Goal: Task Accomplishment & Management: Manage account settings

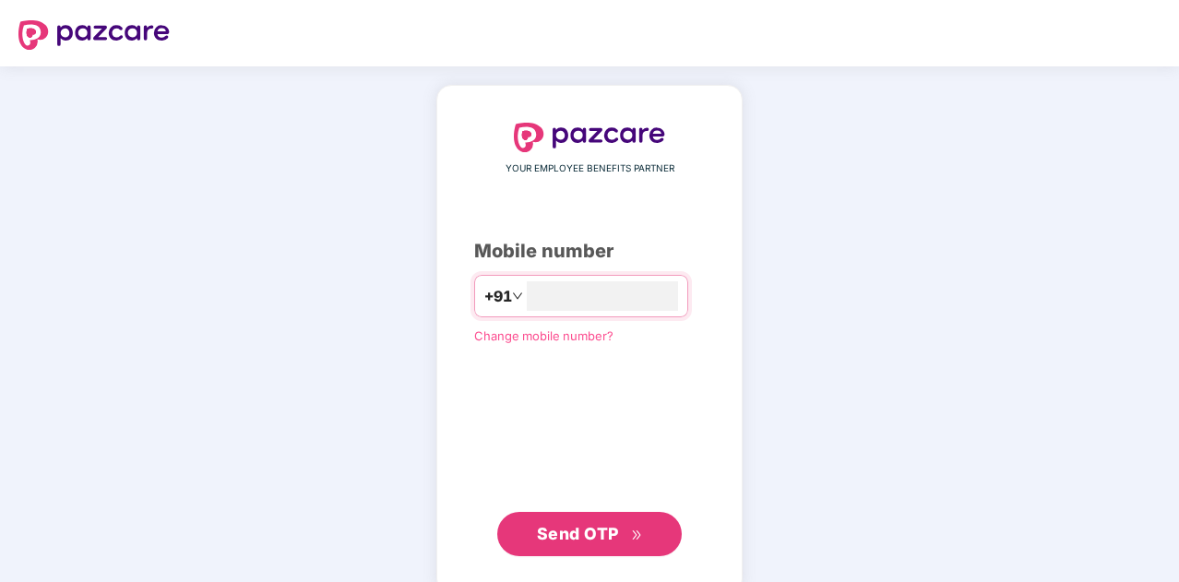
scroll to position [28, 0]
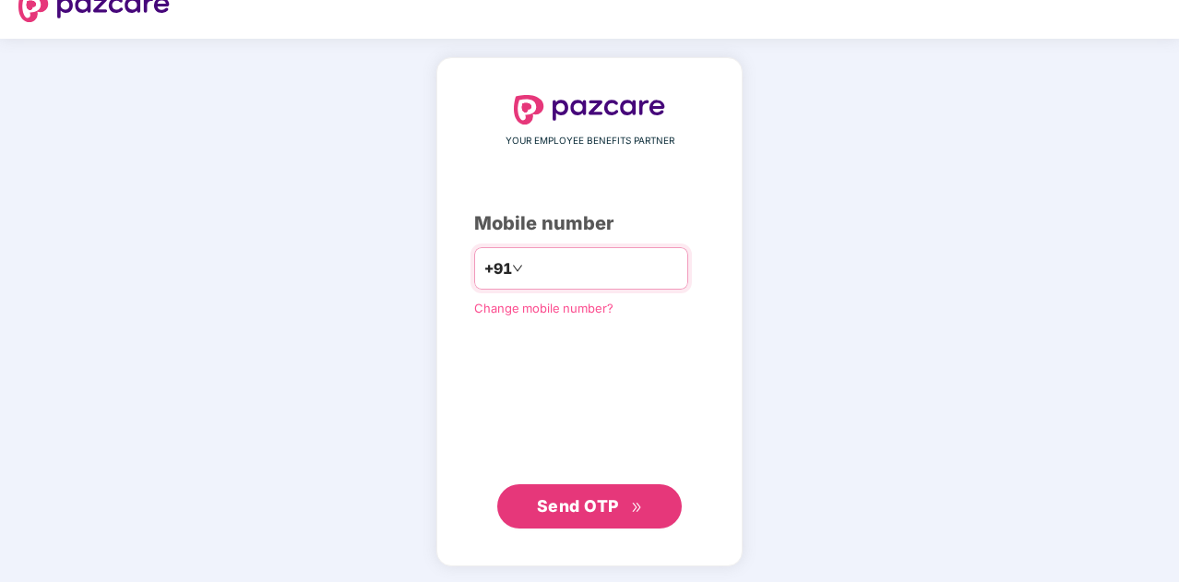
click at [552, 271] on input "number" at bounding box center [602, 269] width 151 height 30
type input "**********"
click at [613, 486] on button "Send OTP" at bounding box center [589, 506] width 184 height 44
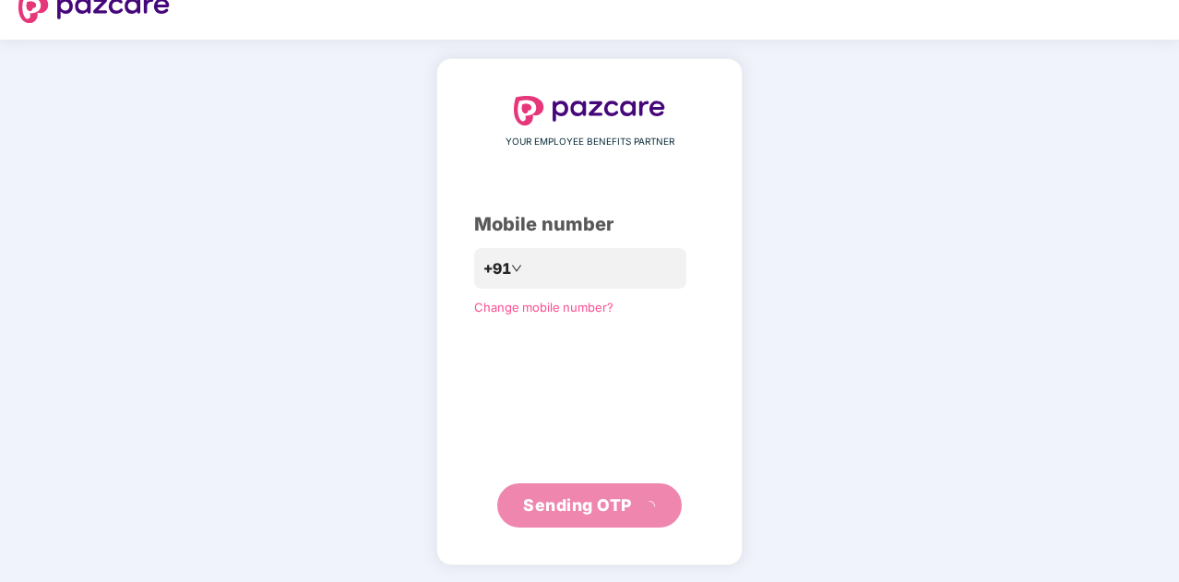
scroll to position [18, 0]
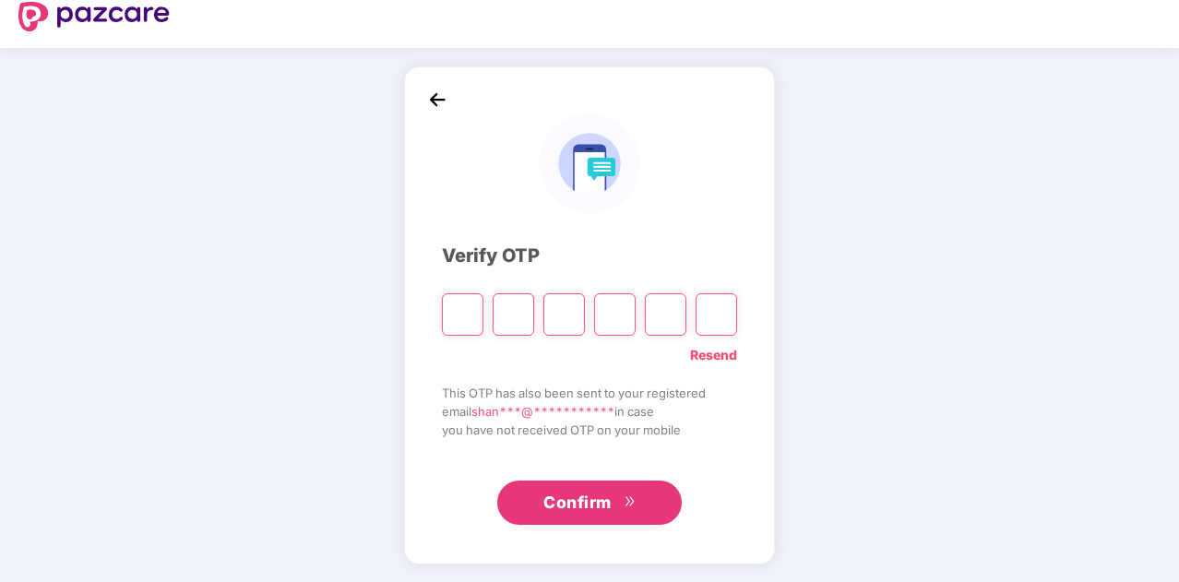
type input "*"
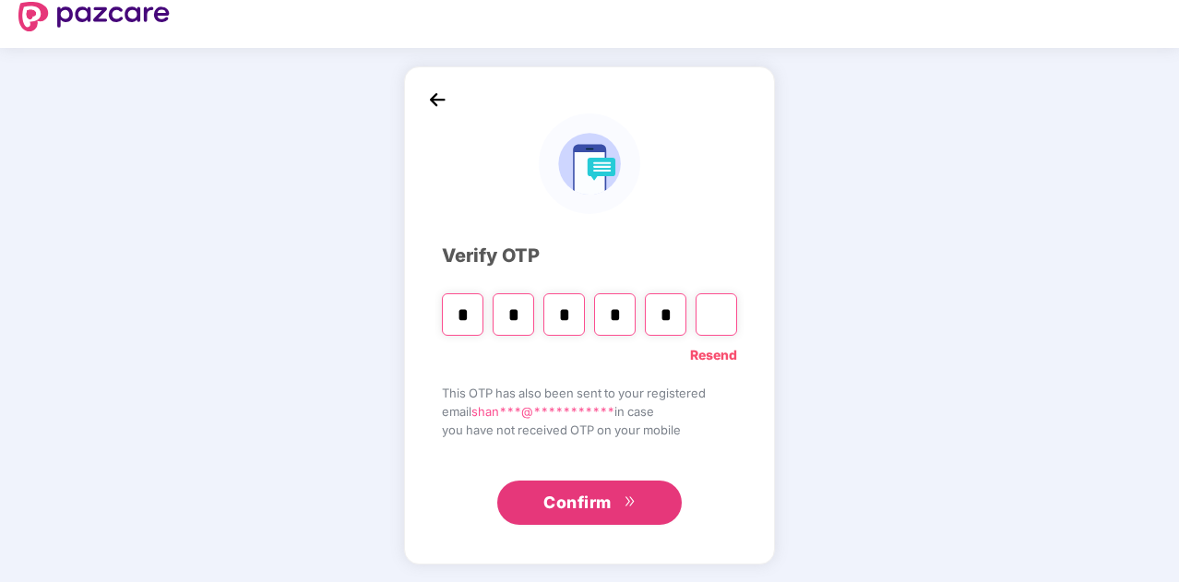
type input "*"
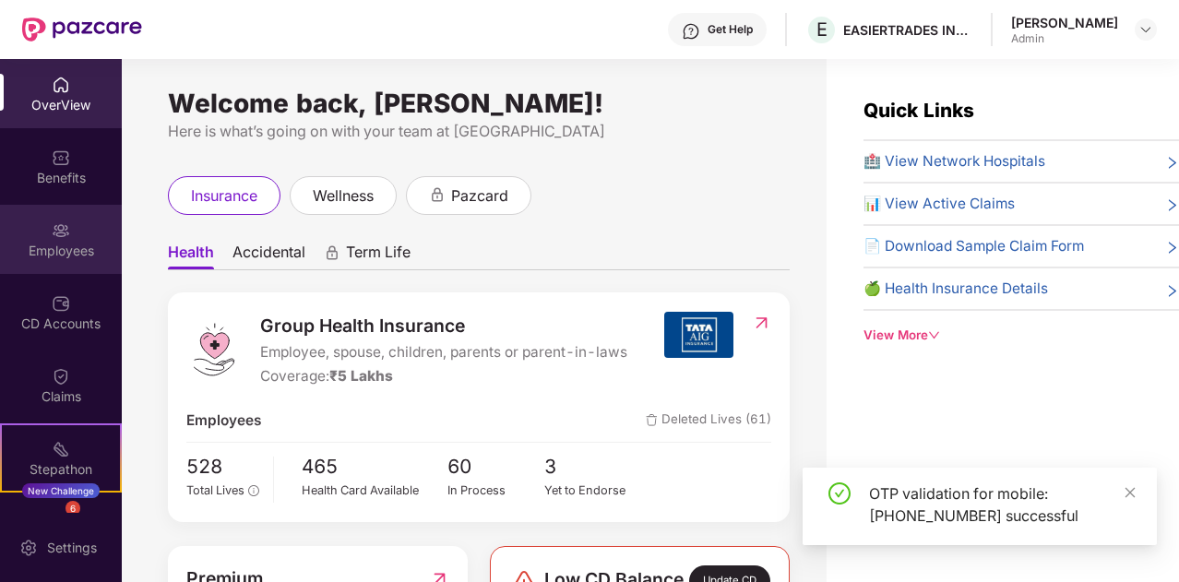
click at [74, 224] on div "Employees" at bounding box center [61, 239] width 122 height 69
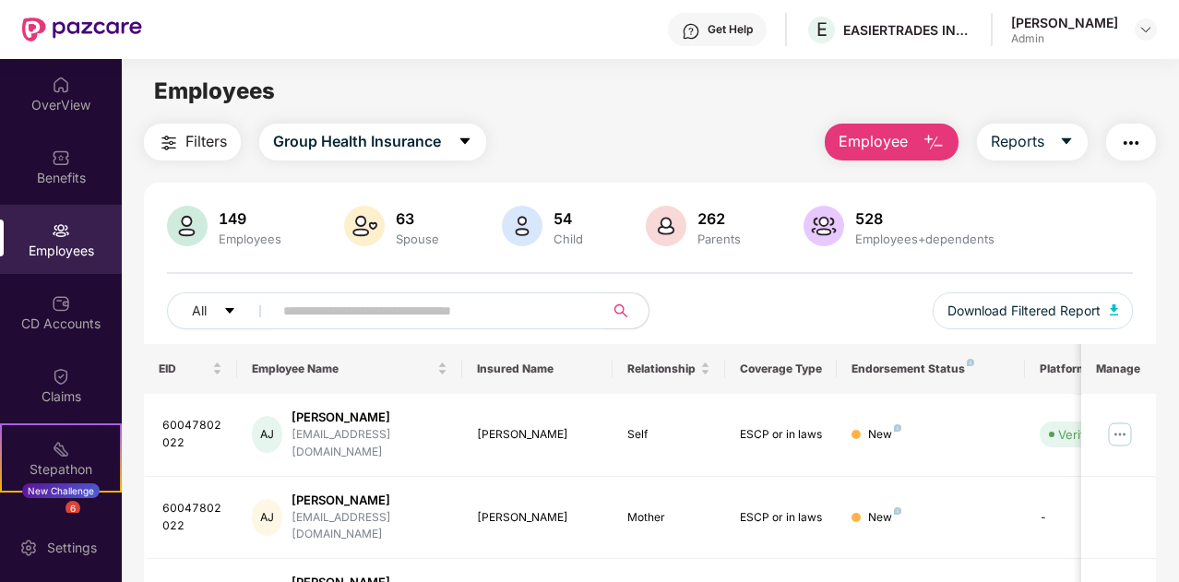
click at [308, 311] on input "text" at bounding box center [431, 311] width 296 height 28
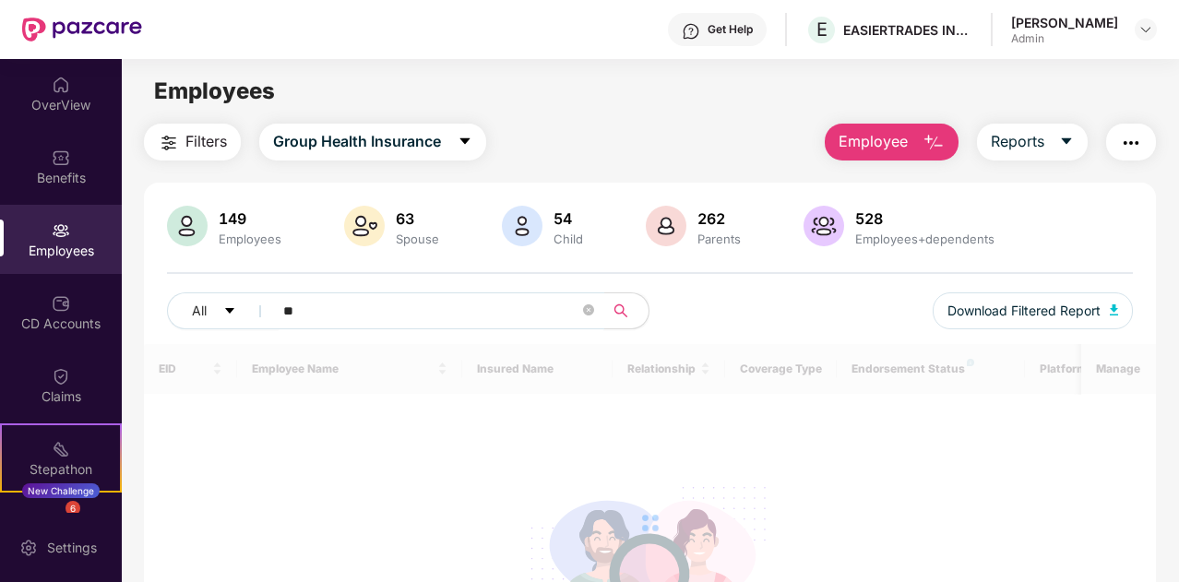
type input "*"
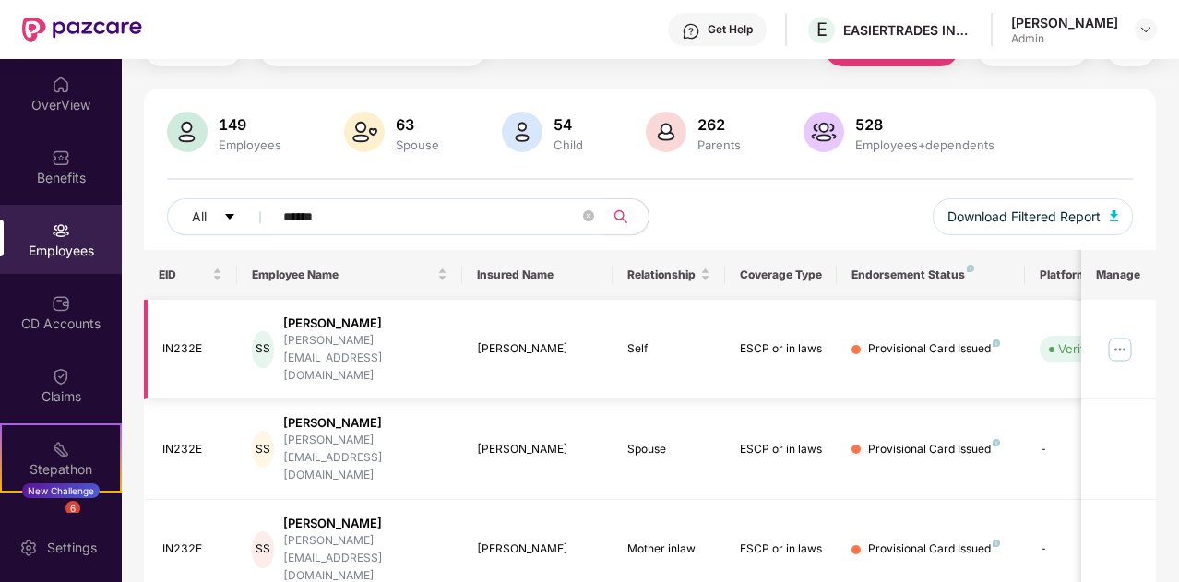
scroll to position [96, 0]
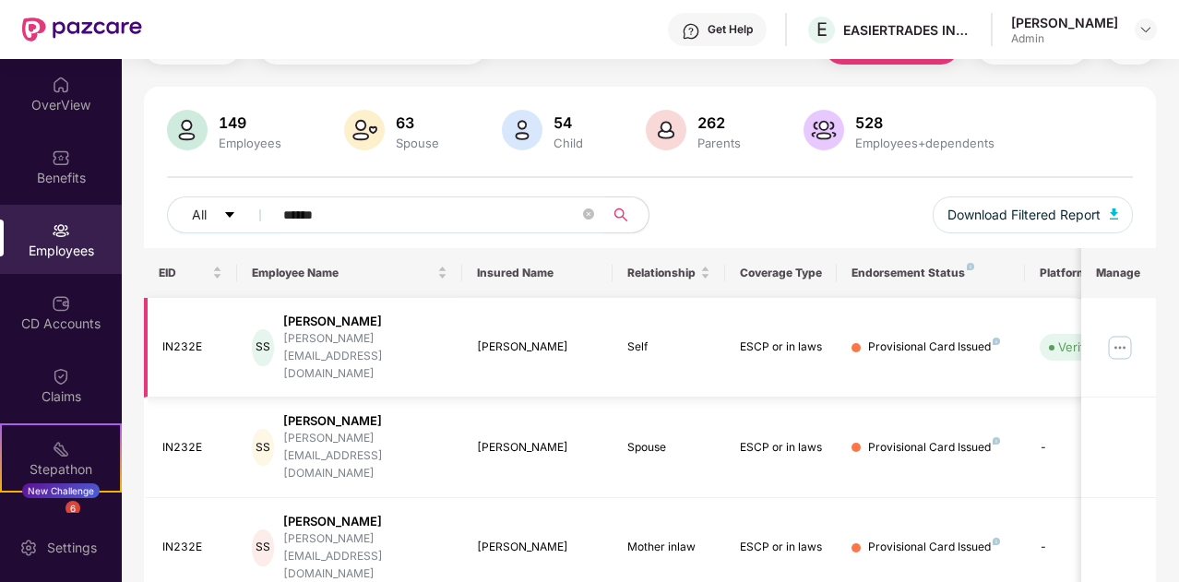
type input "******"
click at [1116, 333] on img at bounding box center [1120, 348] width 30 height 30
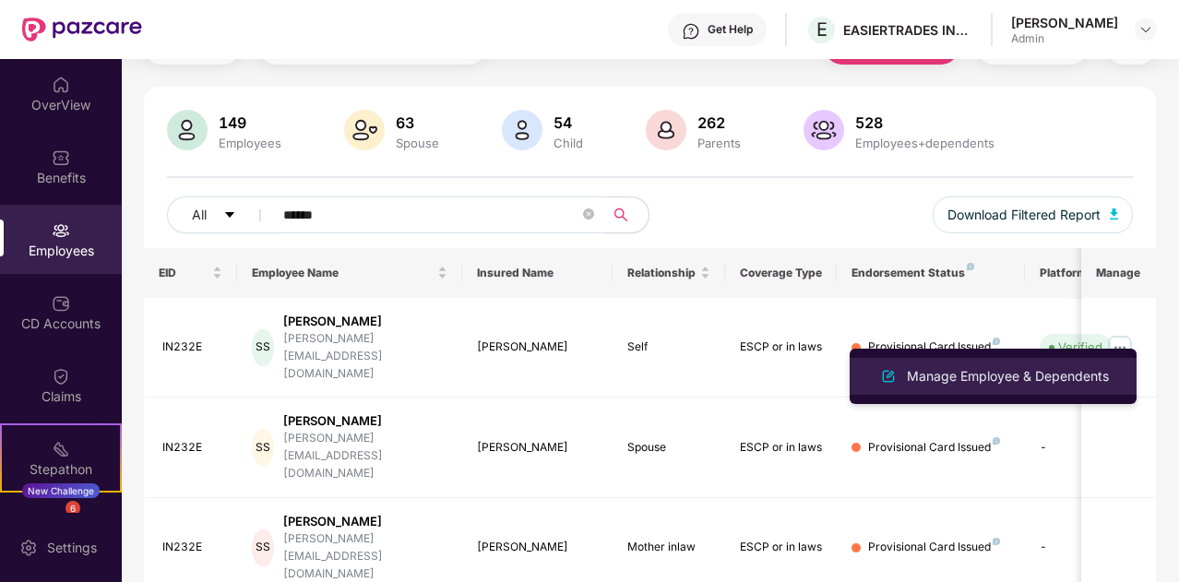
click at [1011, 375] on div "Manage Employee & Dependents" at bounding box center [1007, 376] width 209 height 20
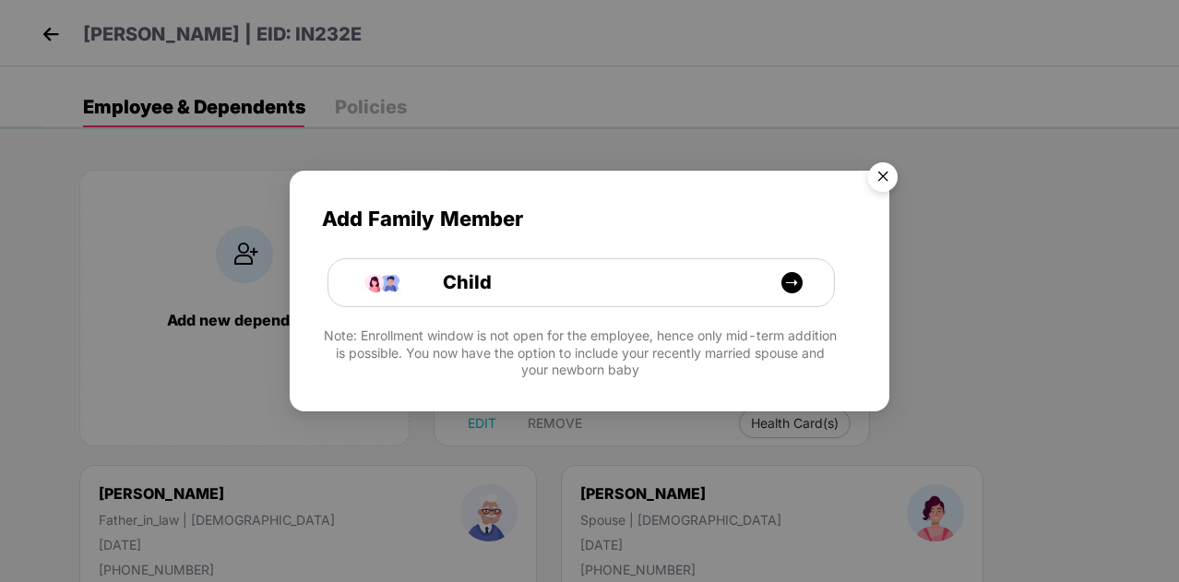
click at [887, 173] on img "Close" at bounding box center [883, 180] width 52 height 52
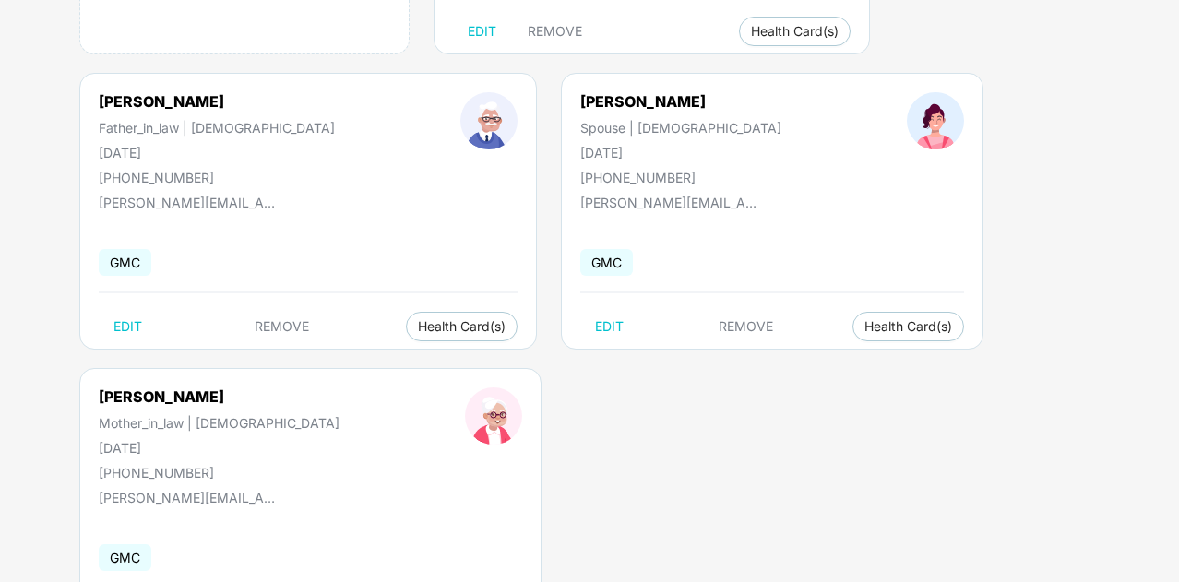
scroll to position [394, 0]
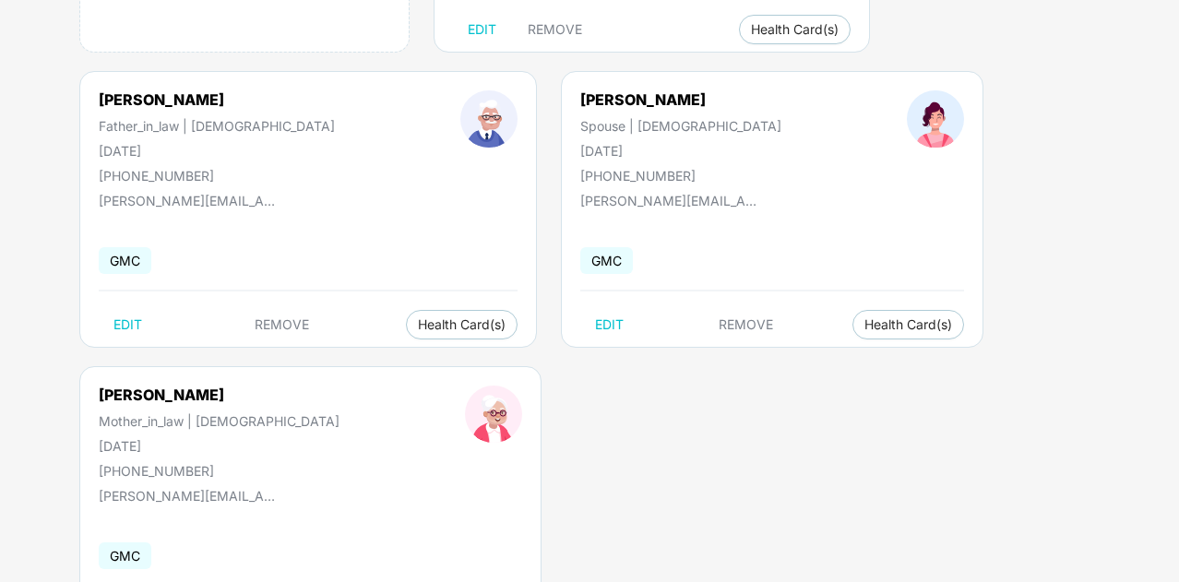
drag, startPoint x: 543, startPoint y: 152, endPoint x: 473, endPoint y: 148, distance: 70.2
click at [580, 148] on div "[DATE]" at bounding box center [680, 151] width 201 height 16
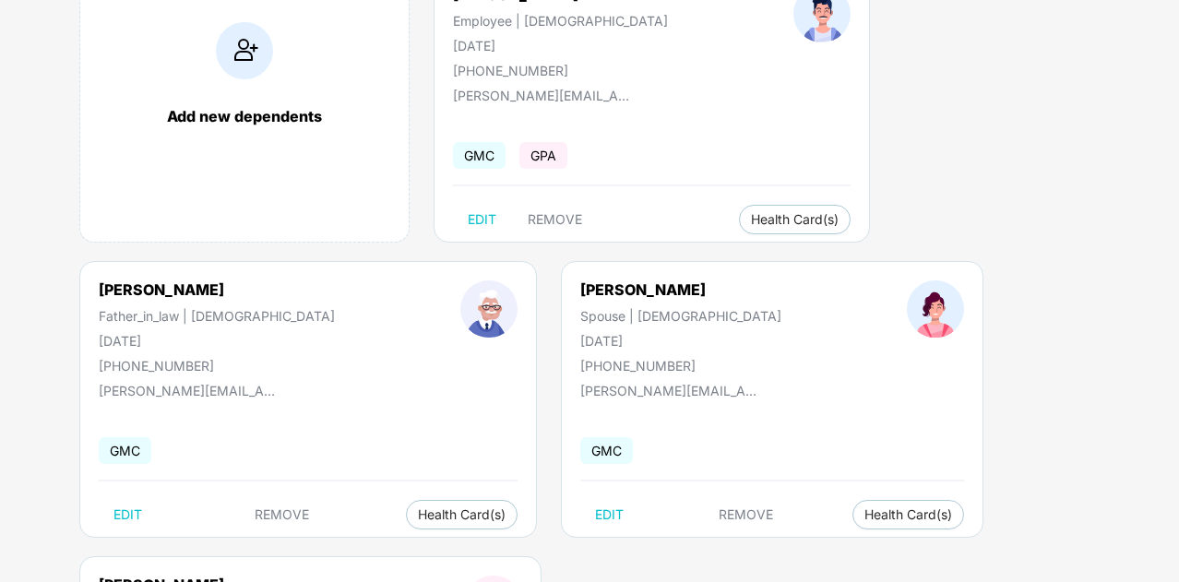
scroll to position [0, 0]
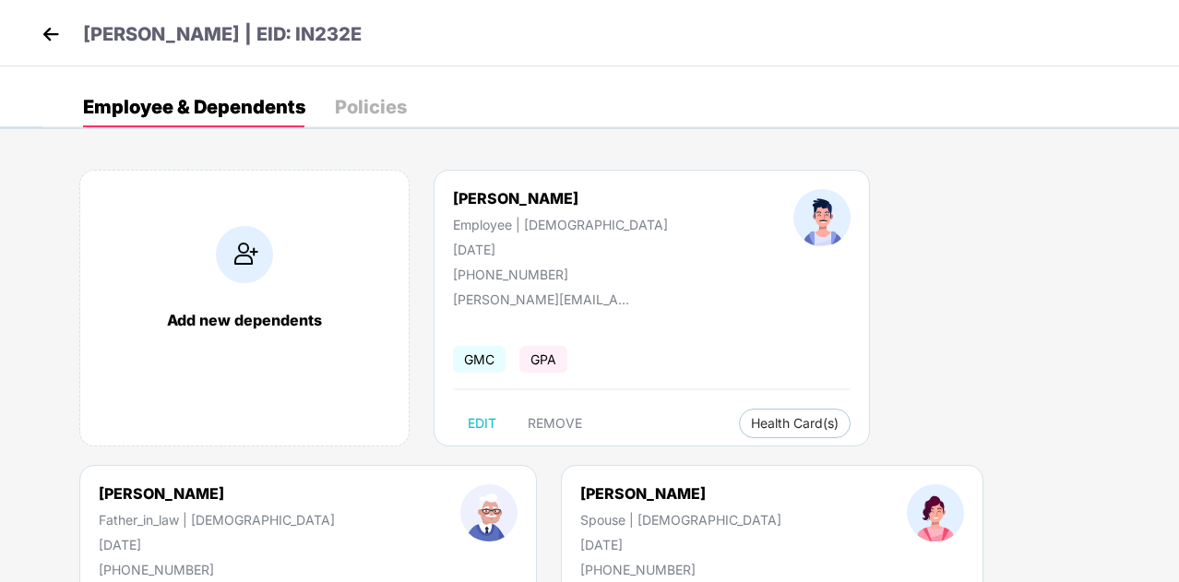
click at [46, 30] on img at bounding box center [51, 34] width 28 height 28
